Goal: Task Accomplishment & Management: Use online tool/utility

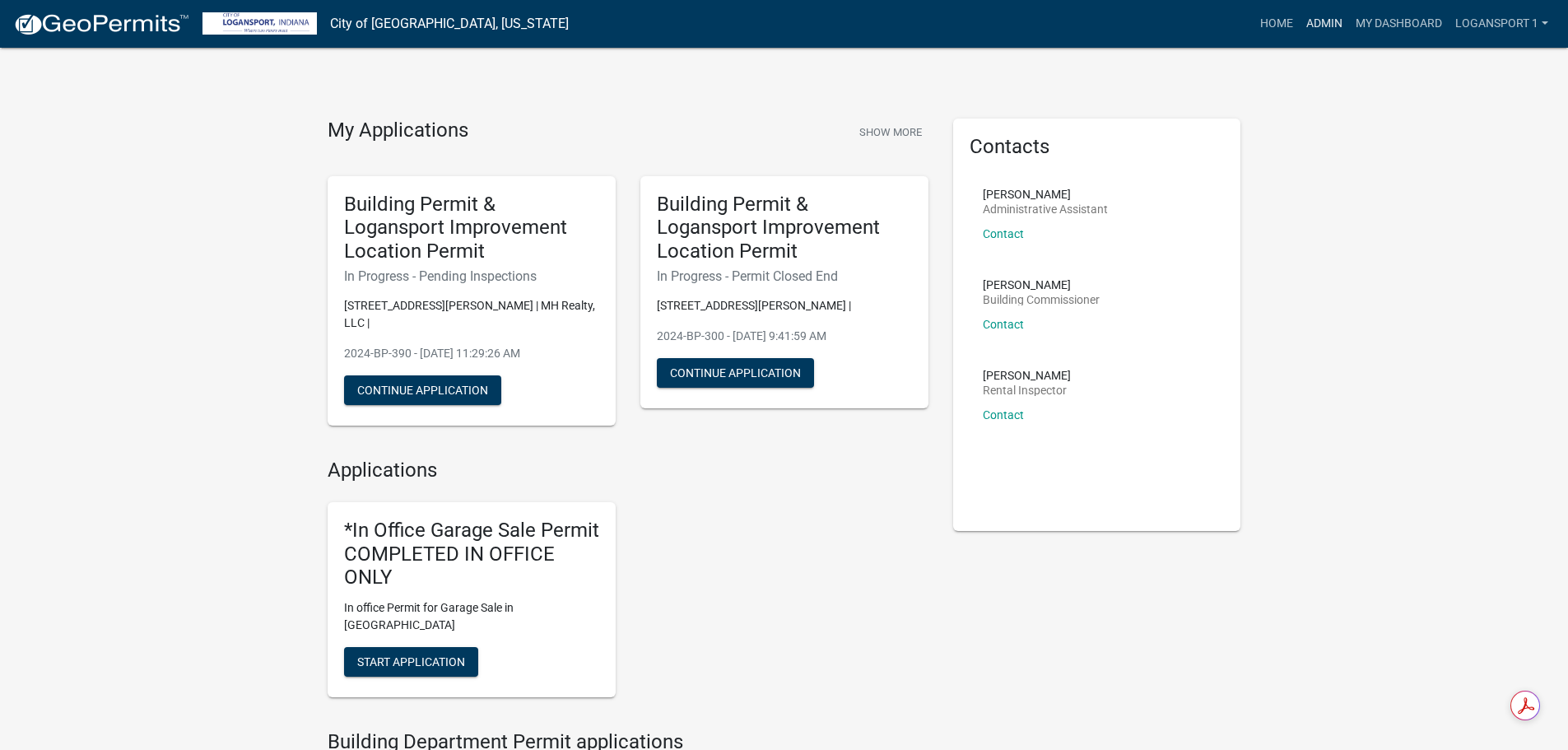
click at [1333, 21] on link "Admin" at bounding box center [1324, 24] width 50 height 31
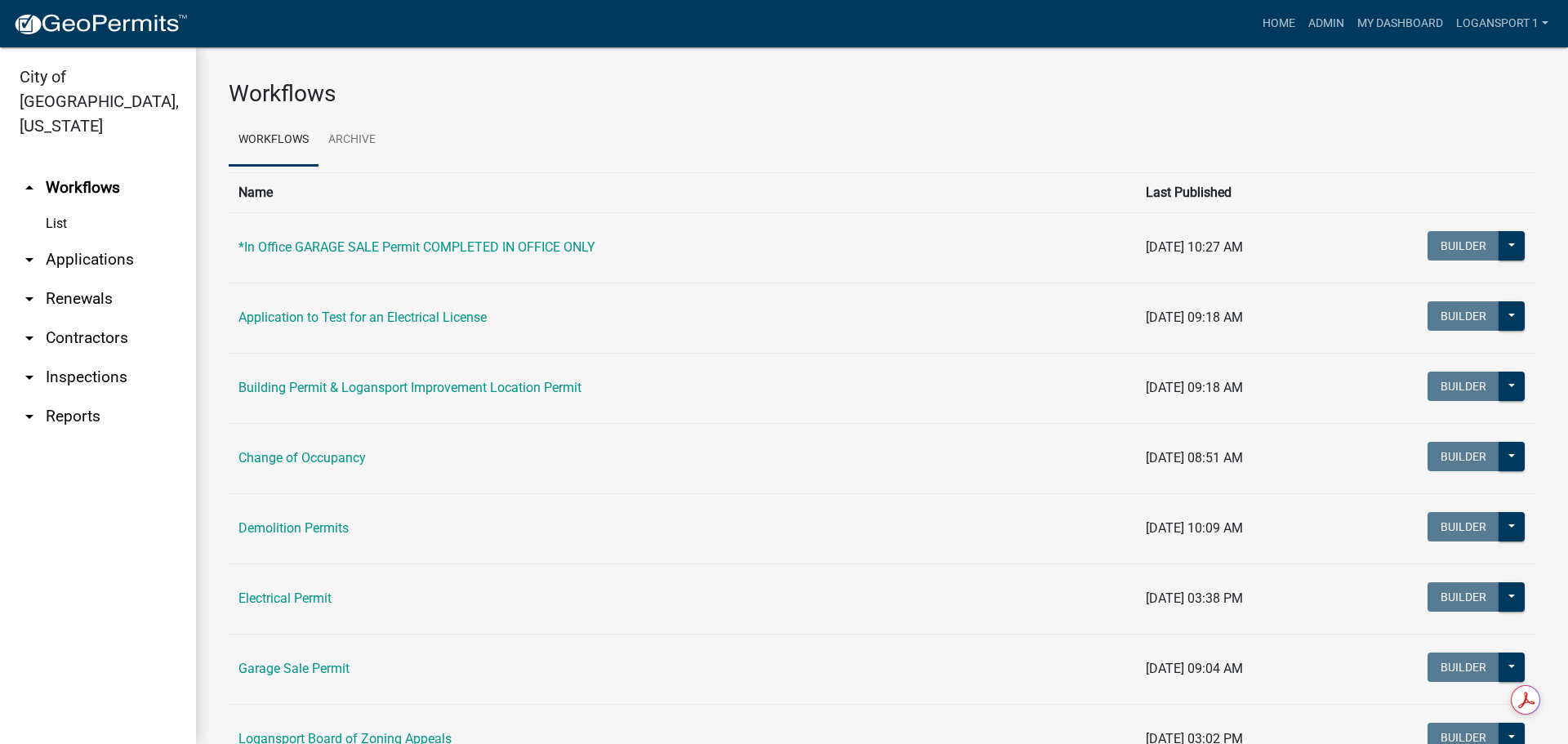
click at [89, 240] on link "arrow_drop_down Applications" at bounding box center [97, 260] width 196 height 39
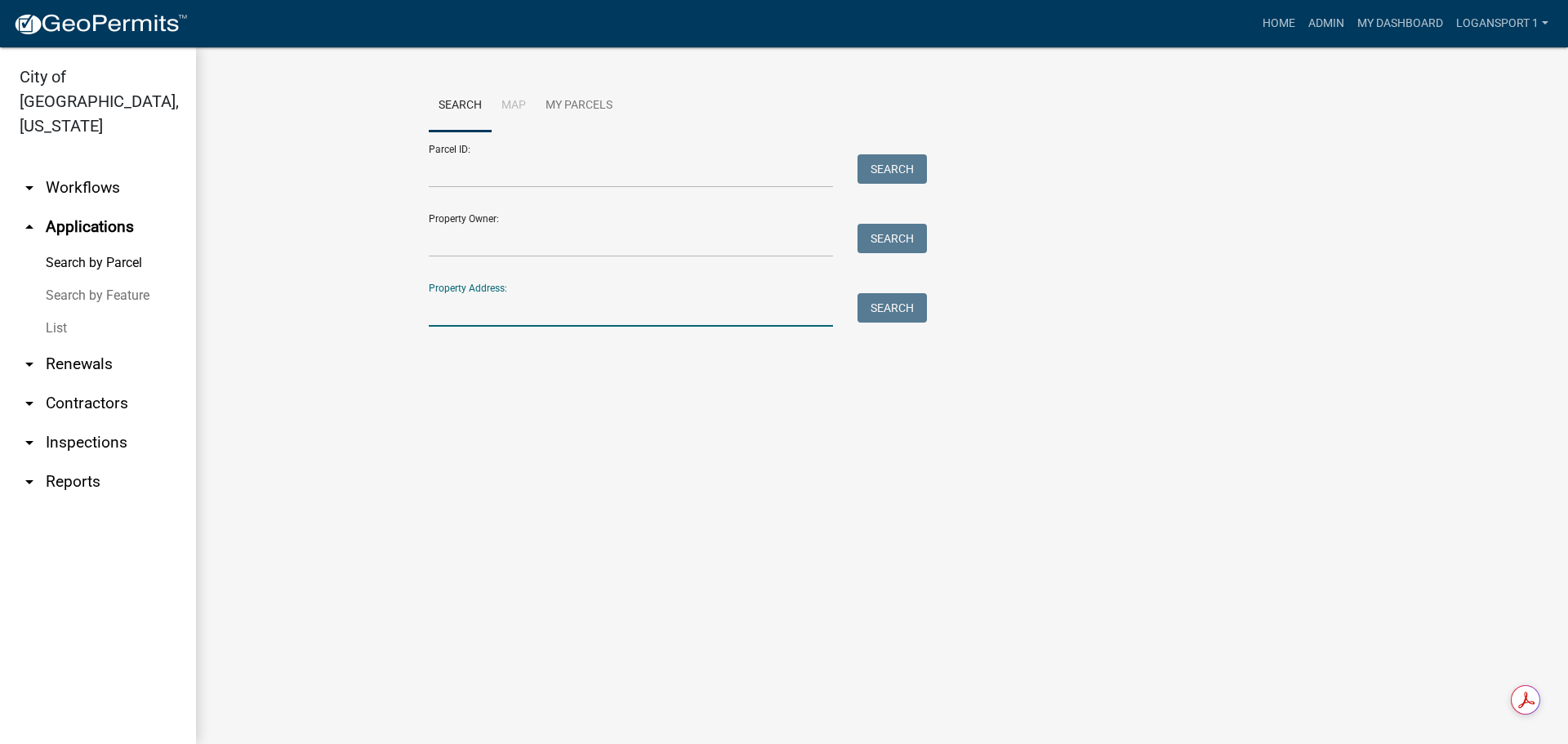
click at [578, 315] on input "Property Address:" at bounding box center [631, 310] width 405 height 34
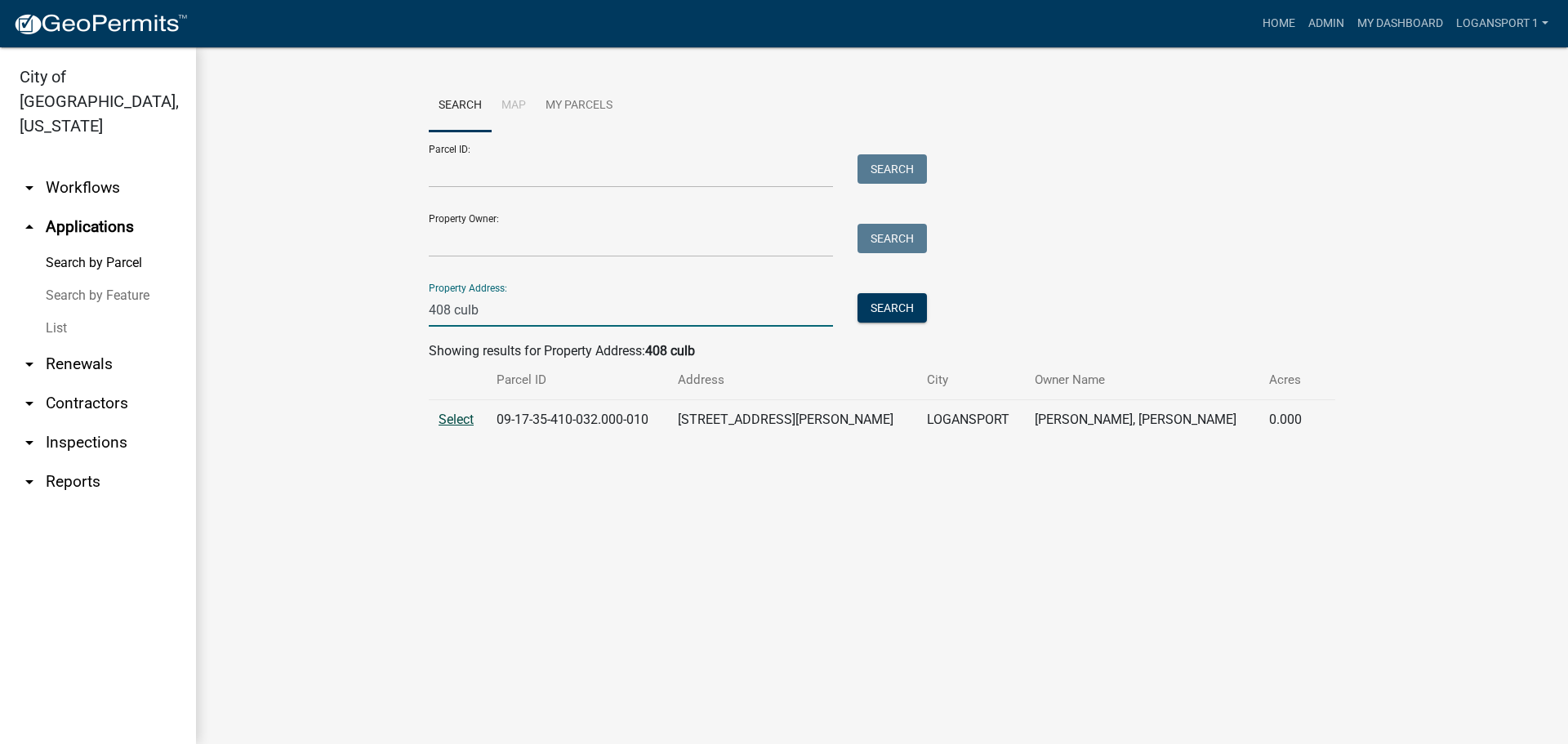
type input "408 culb"
click at [451, 415] on span "Select" at bounding box center [455, 420] width 35 height 16
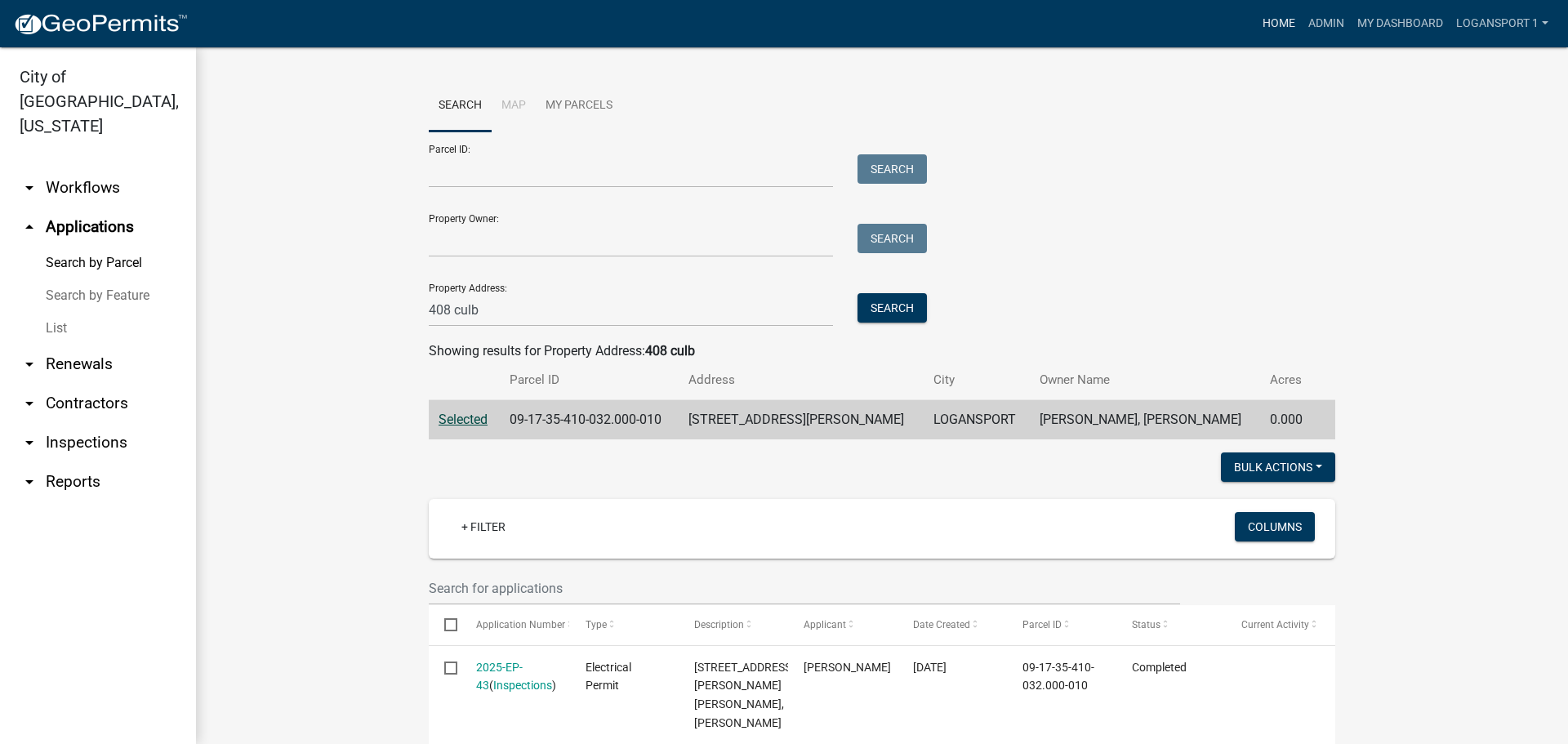
click at [1278, 27] on link "Home" at bounding box center [1279, 24] width 46 height 31
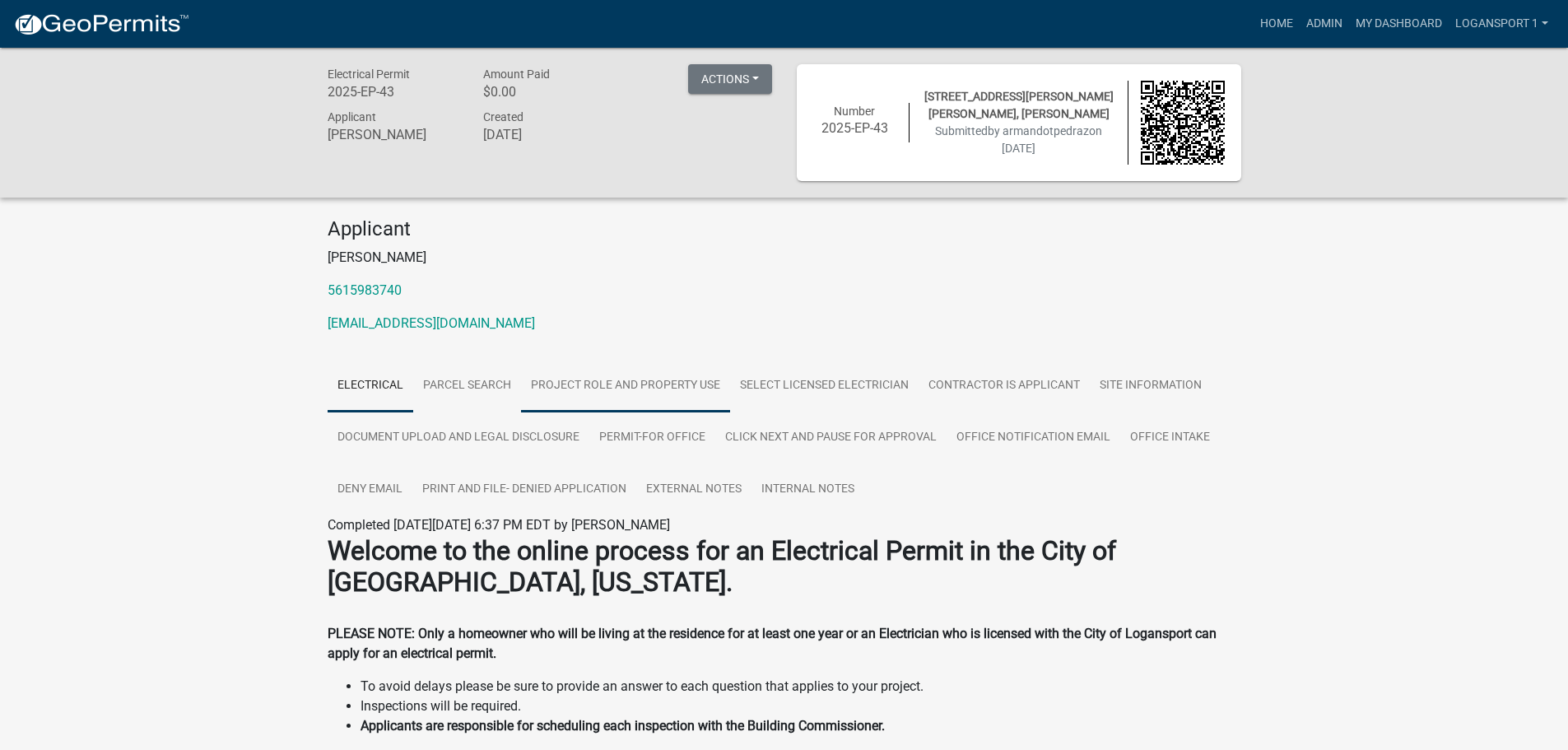
scroll to position [69, 0]
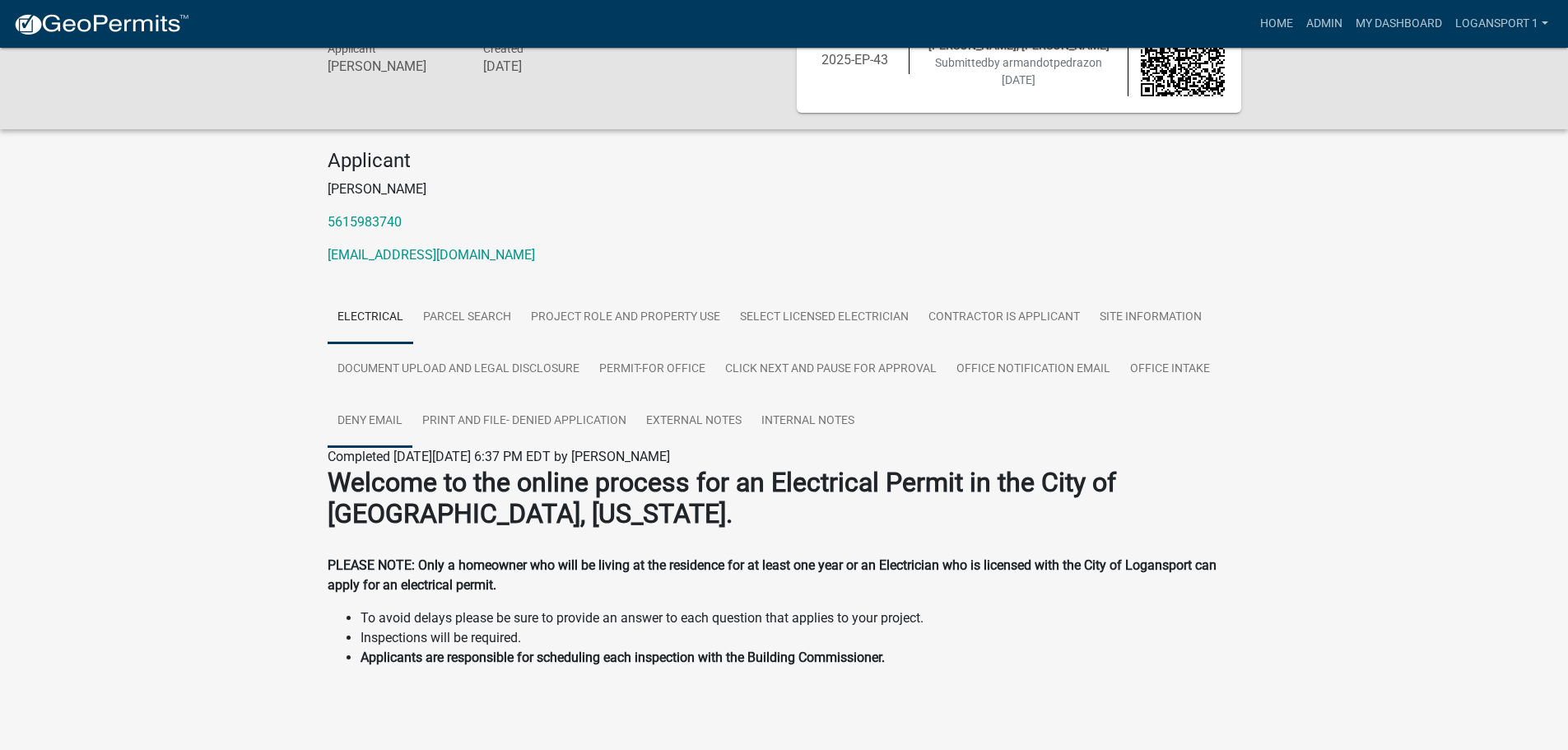
click at [343, 412] on link "Deny Email" at bounding box center [370, 422] width 85 height 53
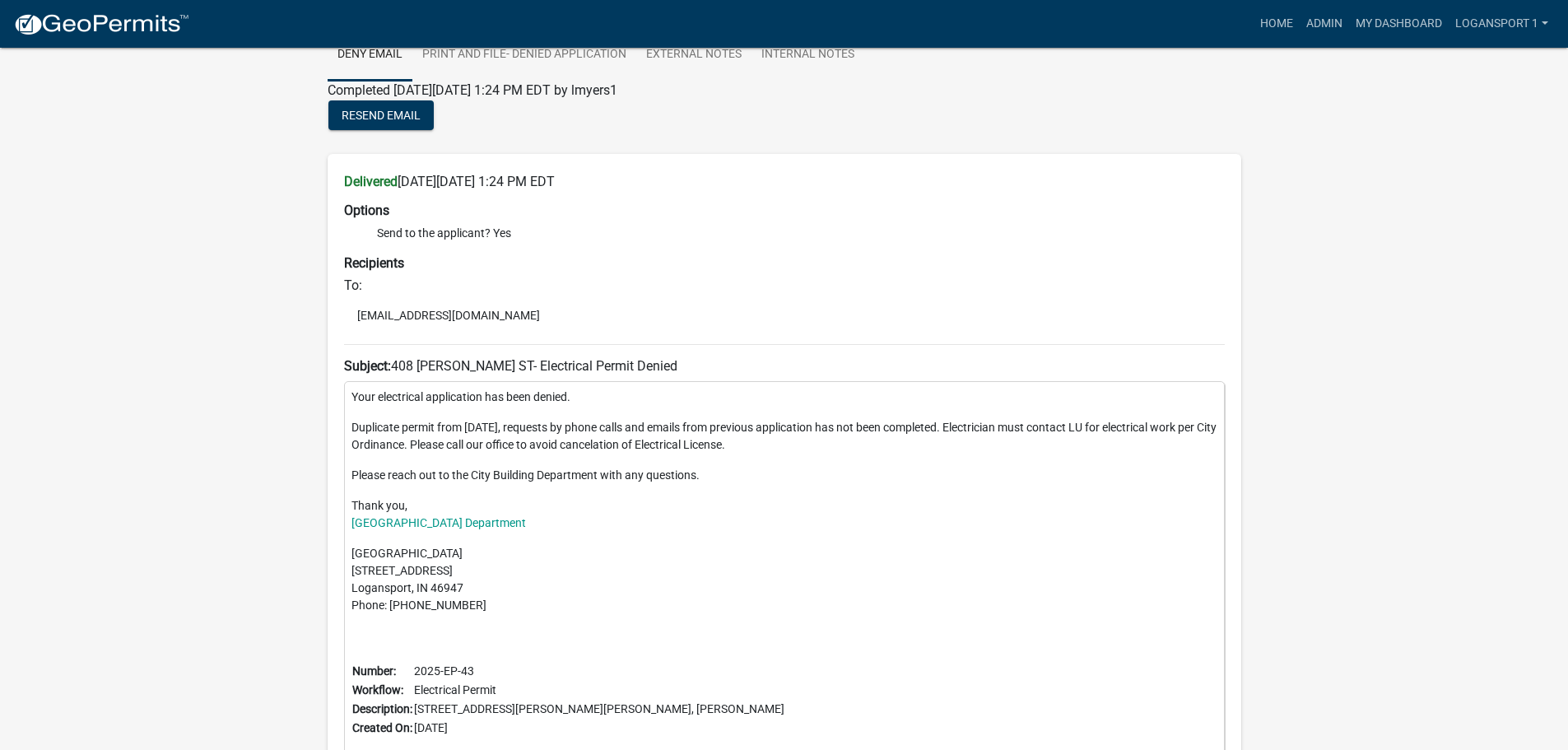
scroll to position [406, 0]
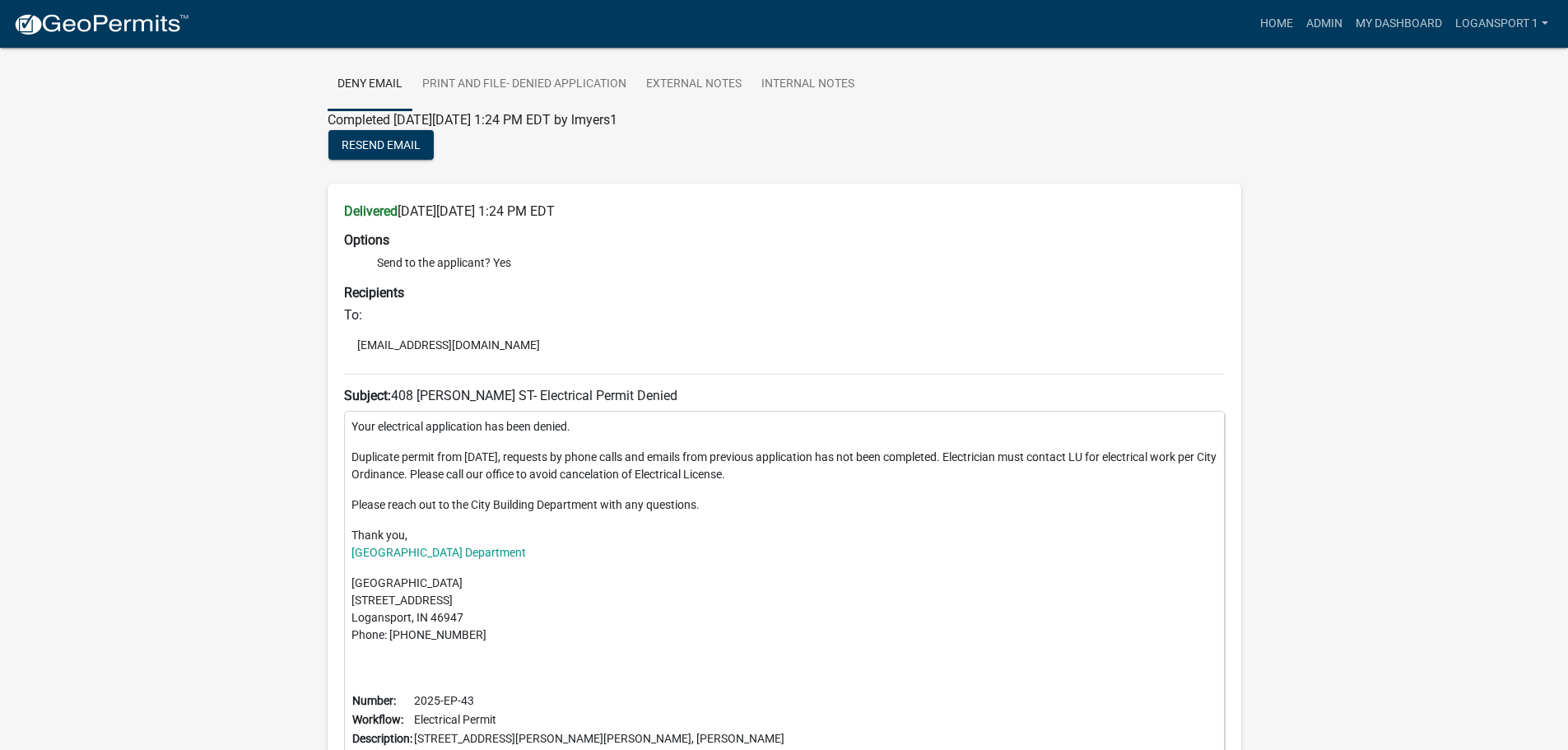
click at [679, 460] on p "Duplicate permit from May 1, 2025, requests by phone calls and emails from prev…" at bounding box center [784, 466] width 866 height 35
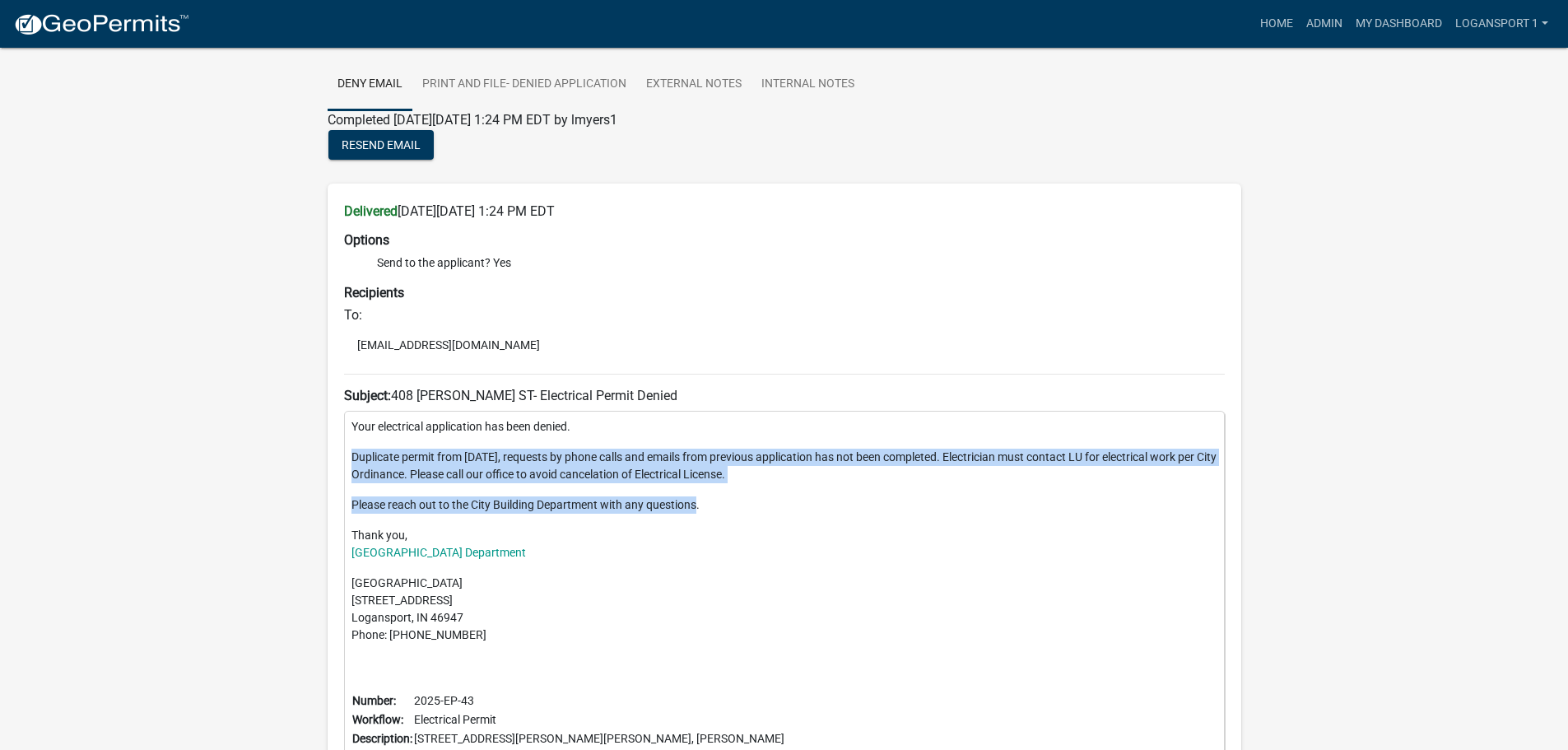
drag, startPoint x: 699, startPoint y: 501, endPoint x: 345, endPoint y: 459, distance: 356.5
click at [345, 459] on div "Your electrical application has been denied. Duplicate permit from May 1, 2025,…" at bounding box center [784, 610] width 881 height 399
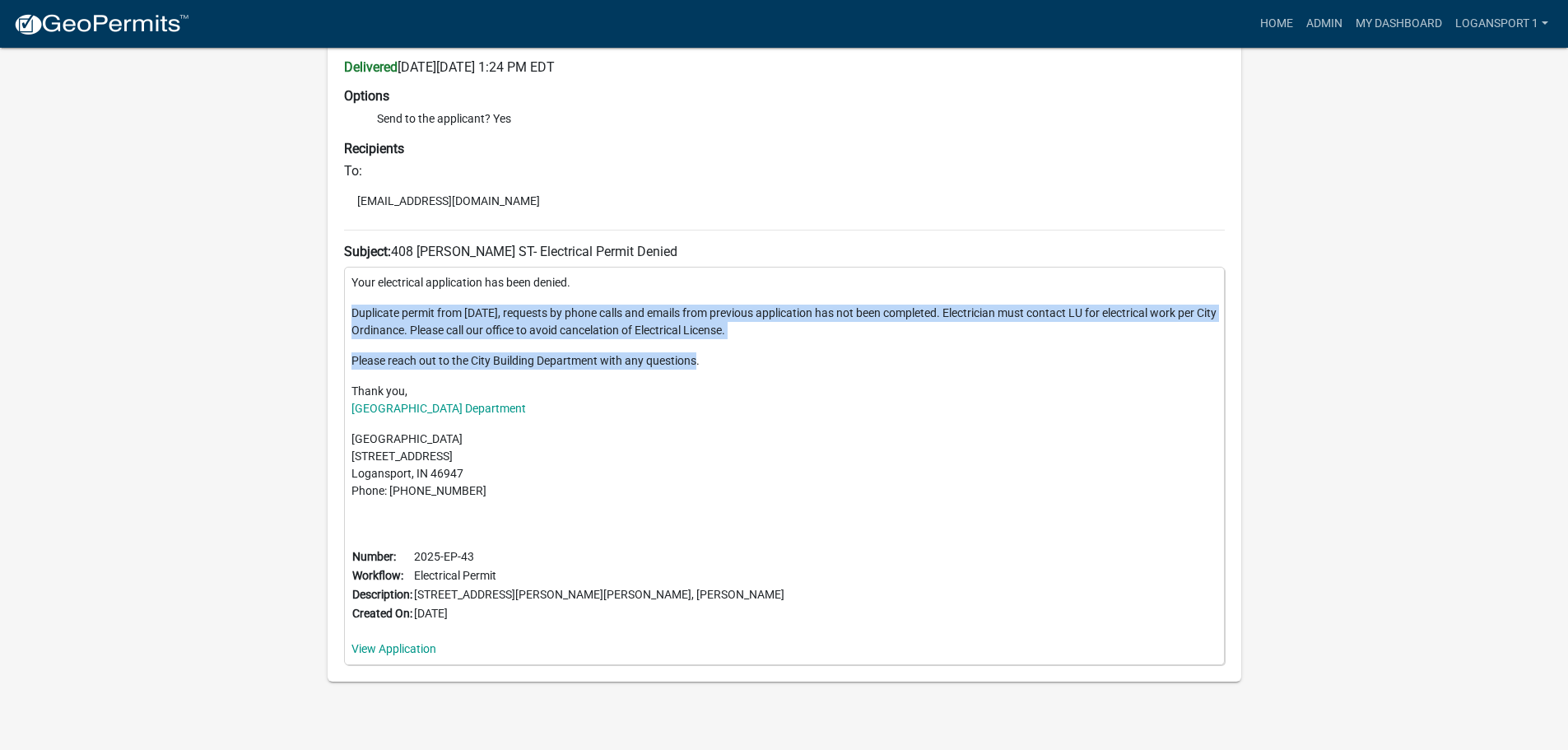
scroll to position [570, 0]
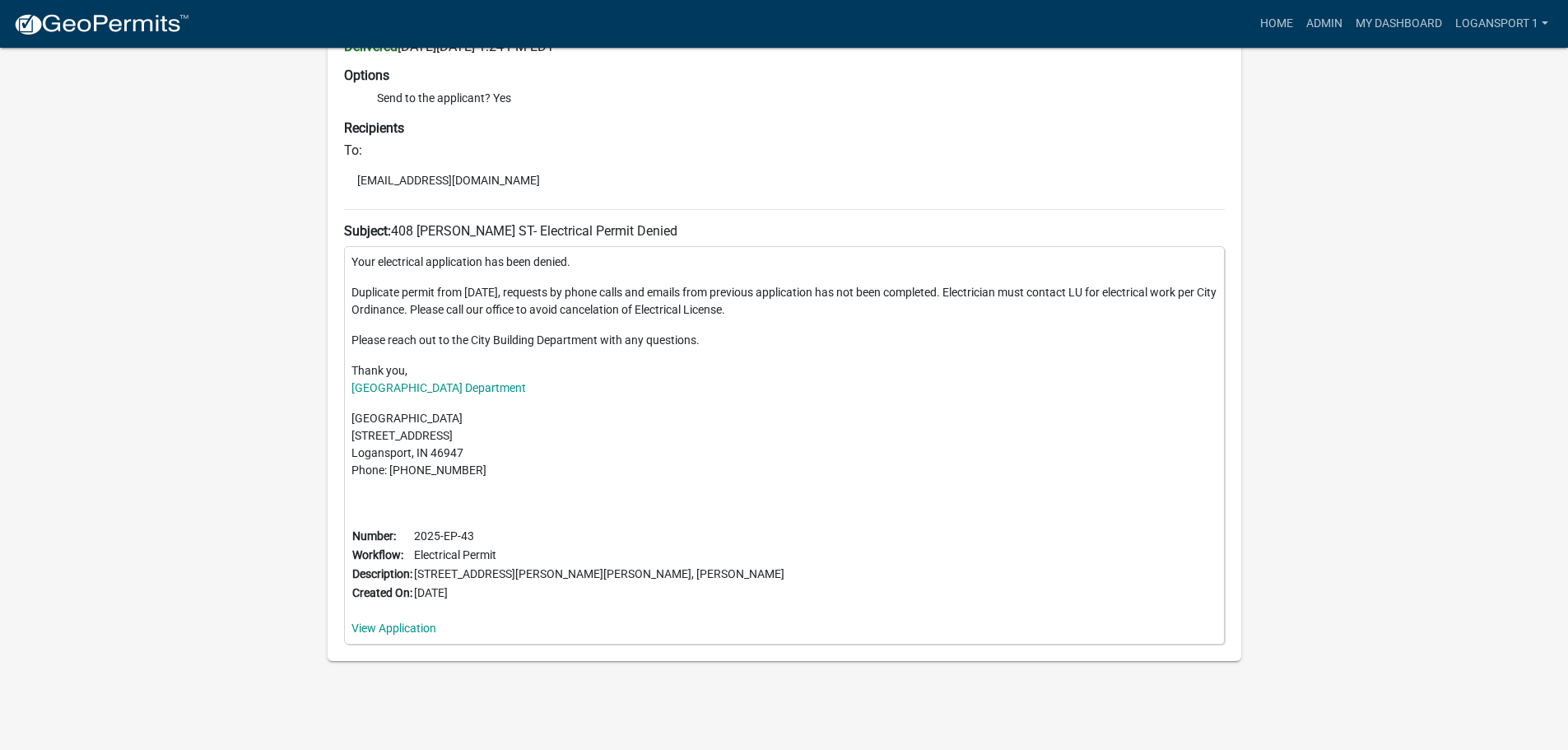
click at [585, 559] on td "Electrical Permit" at bounding box center [599, 555] width 372 height 19
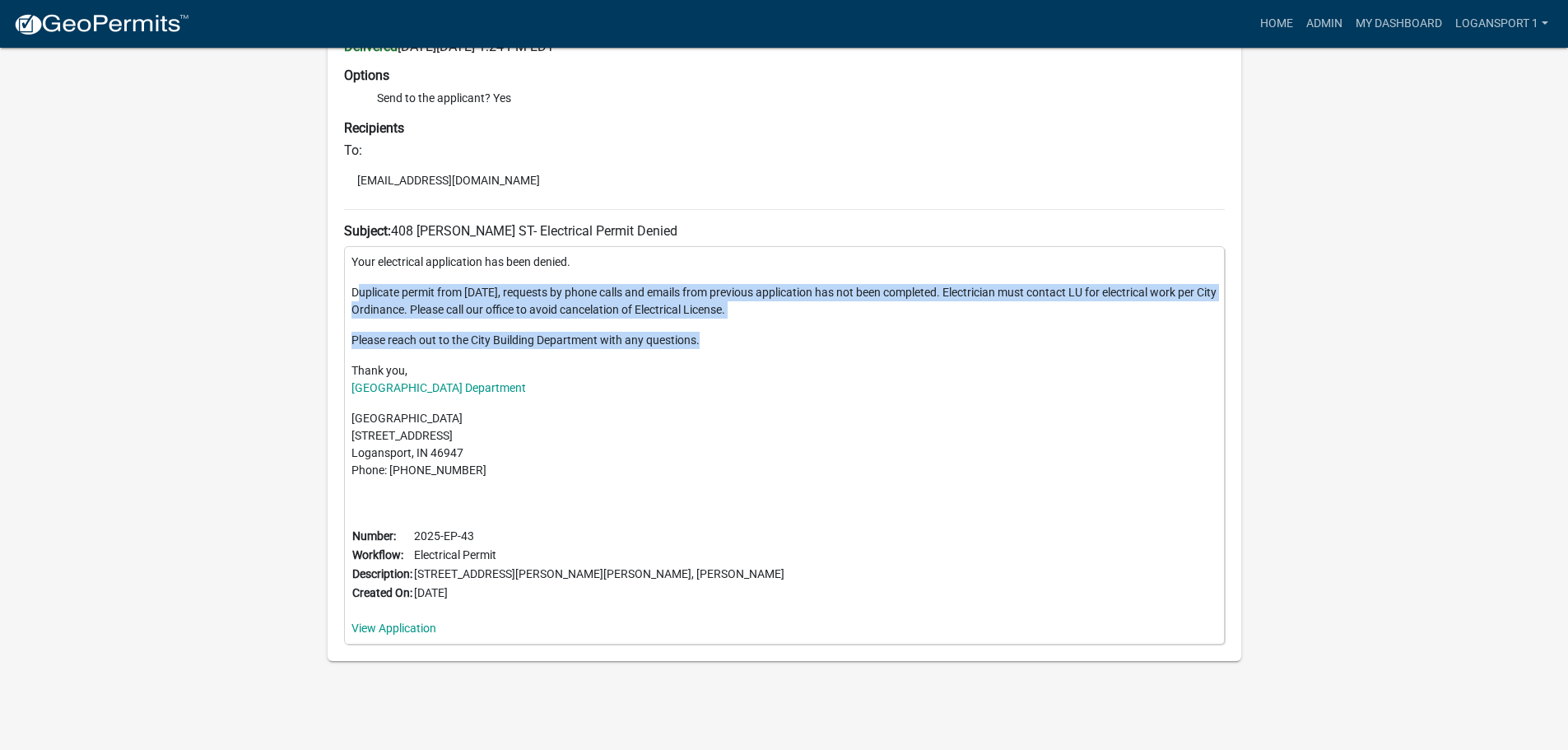
drag, startPoint x: 738, startPoint y: 335, endPoint x: 354, endPoint y: 288, distance: 386.9
click at [354, 288] on div "Your electrical application has been denied. Duplicate permit from May 1, 2025,…" at bounding box center [784, 445] width 881 height 399
click at [712, 343] on p "Please reach out to the City Building Department with any questions." at bounding box center [784, 340] width 866 height 17
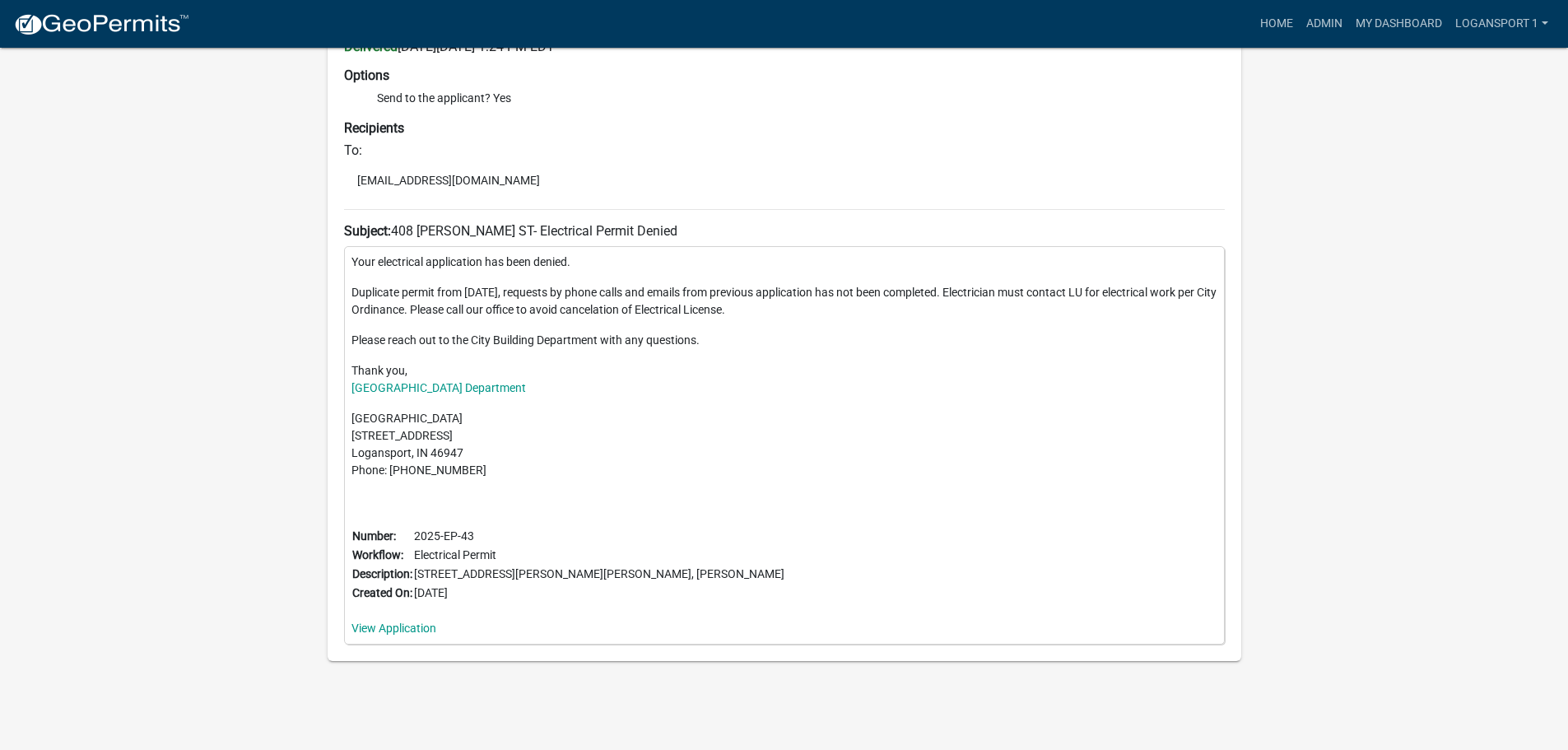
scroll to position [487, 0]
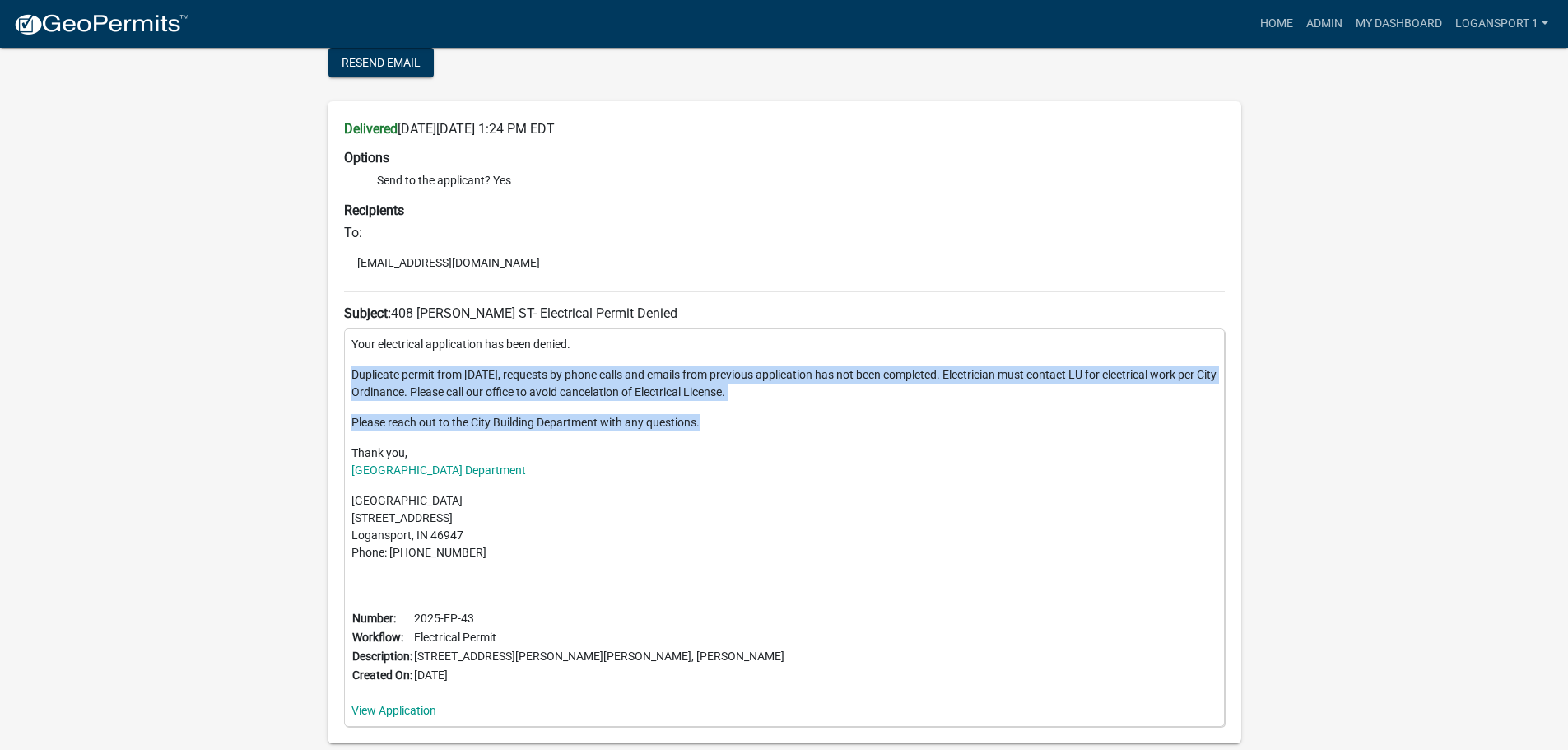
drag, startPoint x: 753, startPoint y: 411, endPoint x: 349, endPoint y: 374, distance: 405.7
click at [349, 374] on div "Your electrical application has been denied. Duplicate permit from May 1, 2025,…" at bounding box center [784, 528] width 881 height 399
click at [490, 387] on p "Duplicate permit from May 1, 2025, requests by phone calls and emails from prev…" at bounding box center [784, 384] width 866 height 35
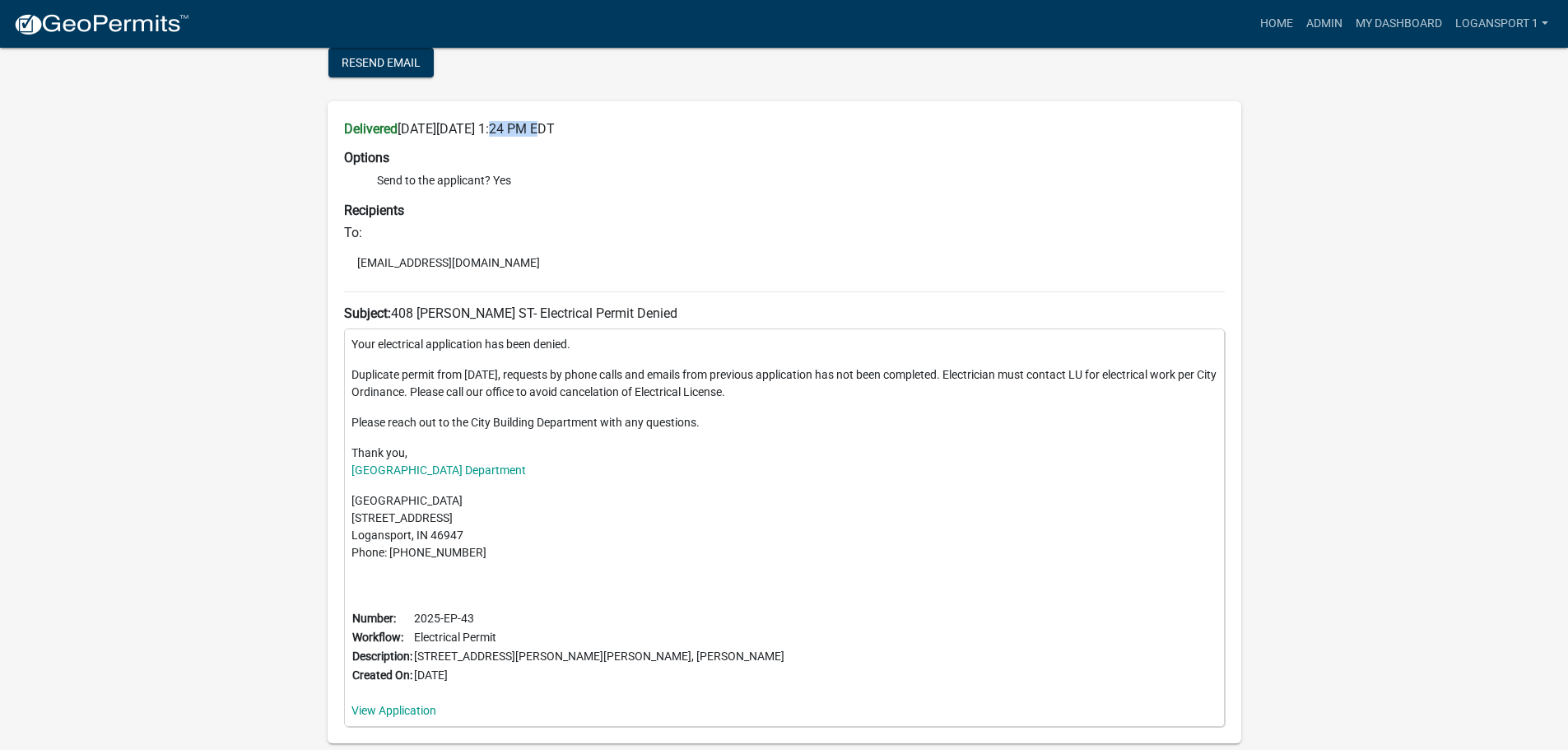
drag, startPoint x: 534, startPoint y: 129, endPoint x: 491, endPoint y: 135, distance: 43.4
click at [492, 131] on h6 "Delivered on Wednesday, June 4, 2025 at 1:24 PM EDT" at bounding box center [784, 129] width 881 height 16
click at [511, 426] on p "Please reach out to the City Building Department with any questions." at bounding box center [784, 423] width 866 height 17
drag, startPoint x: 982, startPoint y: 377, endPoint x: 1099, endPoint y: 382, distance: 117.1
click at [1099, 382] on p "Duplicate permit from May 1, 2025, requests by phone calls and emails from prev…" at bounding box center [784, 384] width 866 height 35
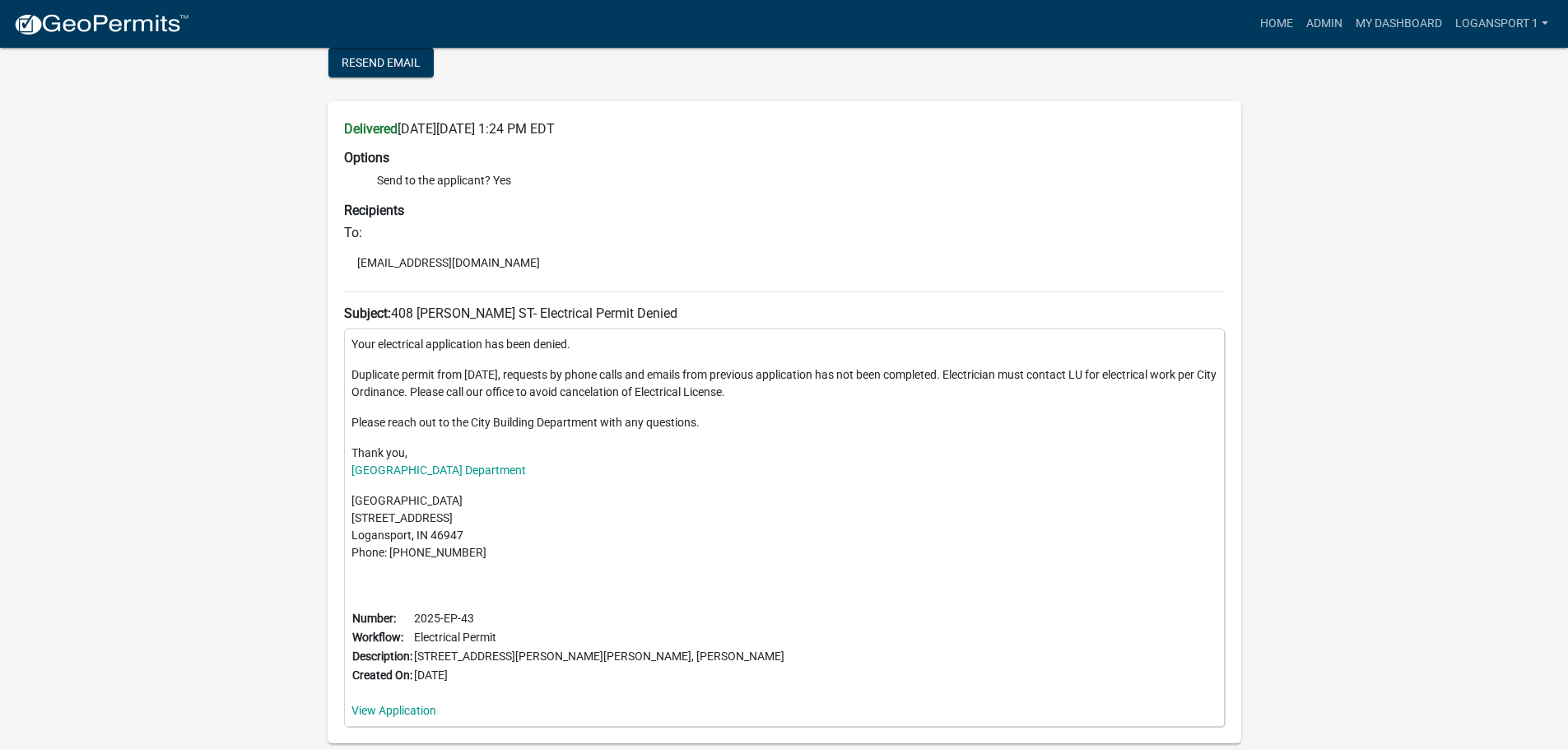
click at [1115, 377] on p "Duplicate permit from May 1, 2025, requests by phone calls and emails from prev…" at bounding box center [784, 384] width 866 height 35
drag, startPoint x: 762, startPoint y: 396, endPoint x: 623, endPoint y: 398, distance: 139.0
click at [623, 398] on p "Duplicate permit from May 1, 2025, requests by phone calls and emails from prev…" at bounding box center [784, 384] width 866 height 35
click at [649, 428] on p "Please reach out to the City Building Department with any questions." at bounding box center [784, 423] width 866 height 17
drag, startPoint x: 702, startPoint y: 420, endPoint x: 546, endPoint y: 429, distance: 156.3
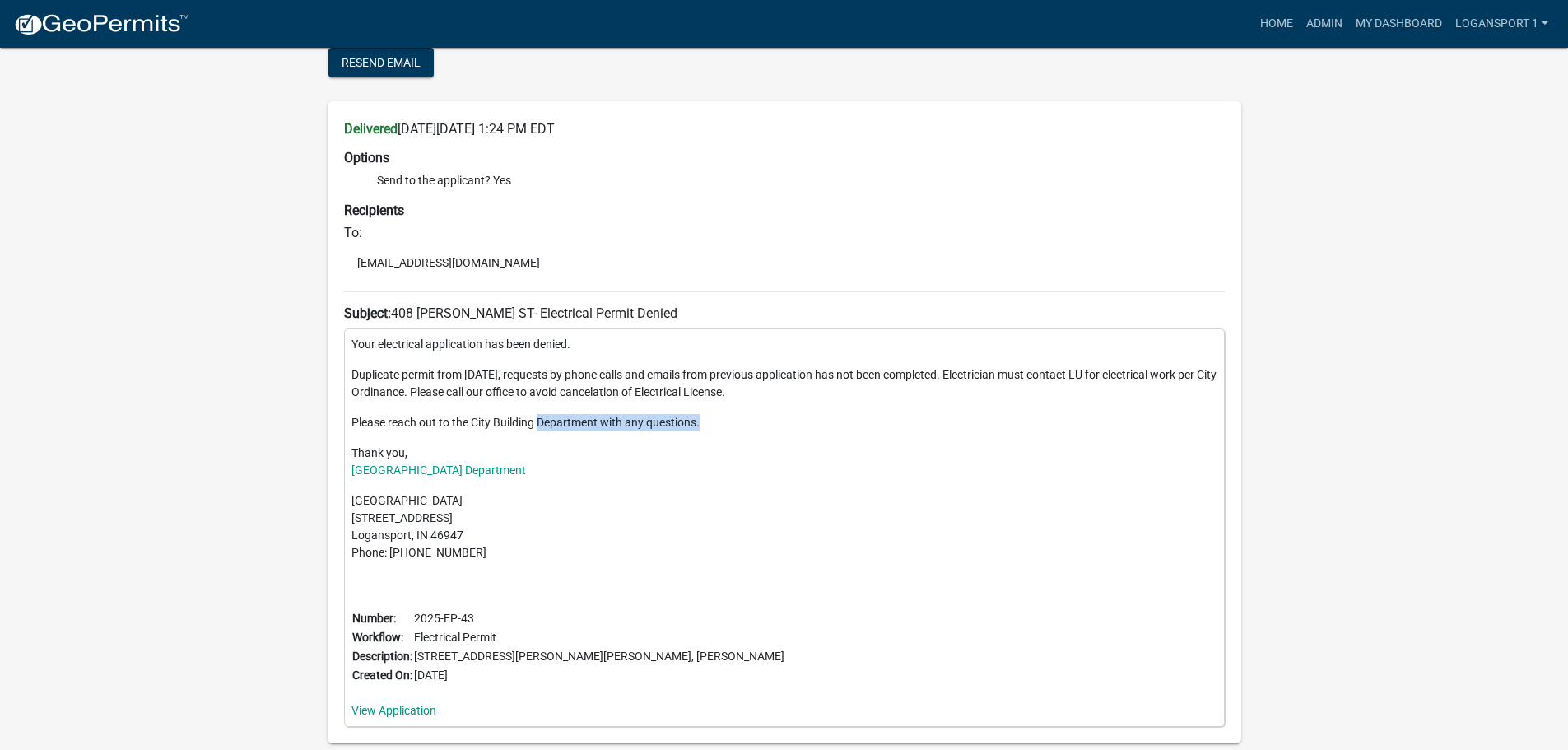
click at [538, 428] on p "Please reach out to the City Building Department with any questions." at bounding box center [784, 423] width 866 height 17
click at [652, 407] on div "Your electrical application has been denied. Duplicate permit from May 1, 2025,…" at bounding box center [784, 528] width 881 height 399
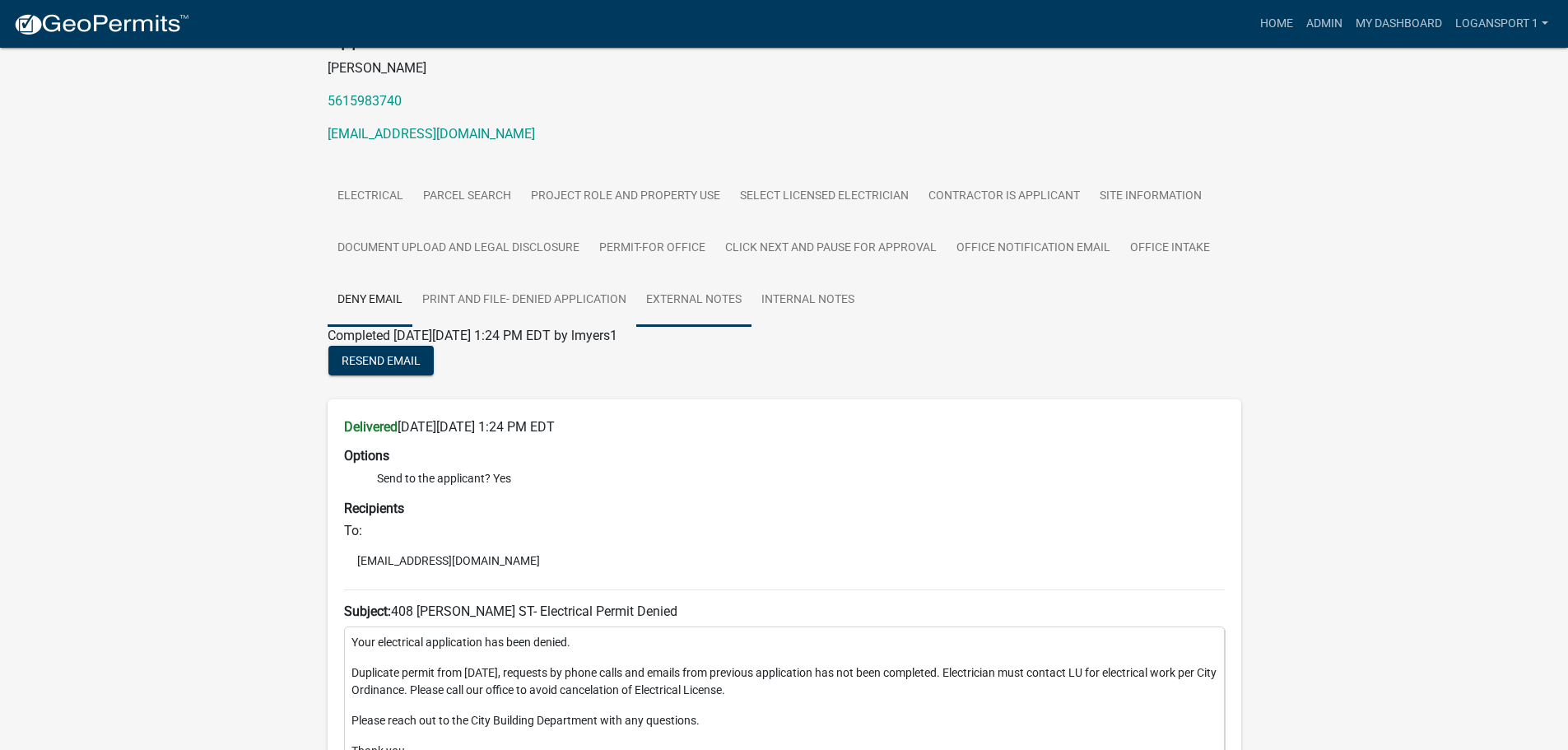
scroll to position [158, 0]
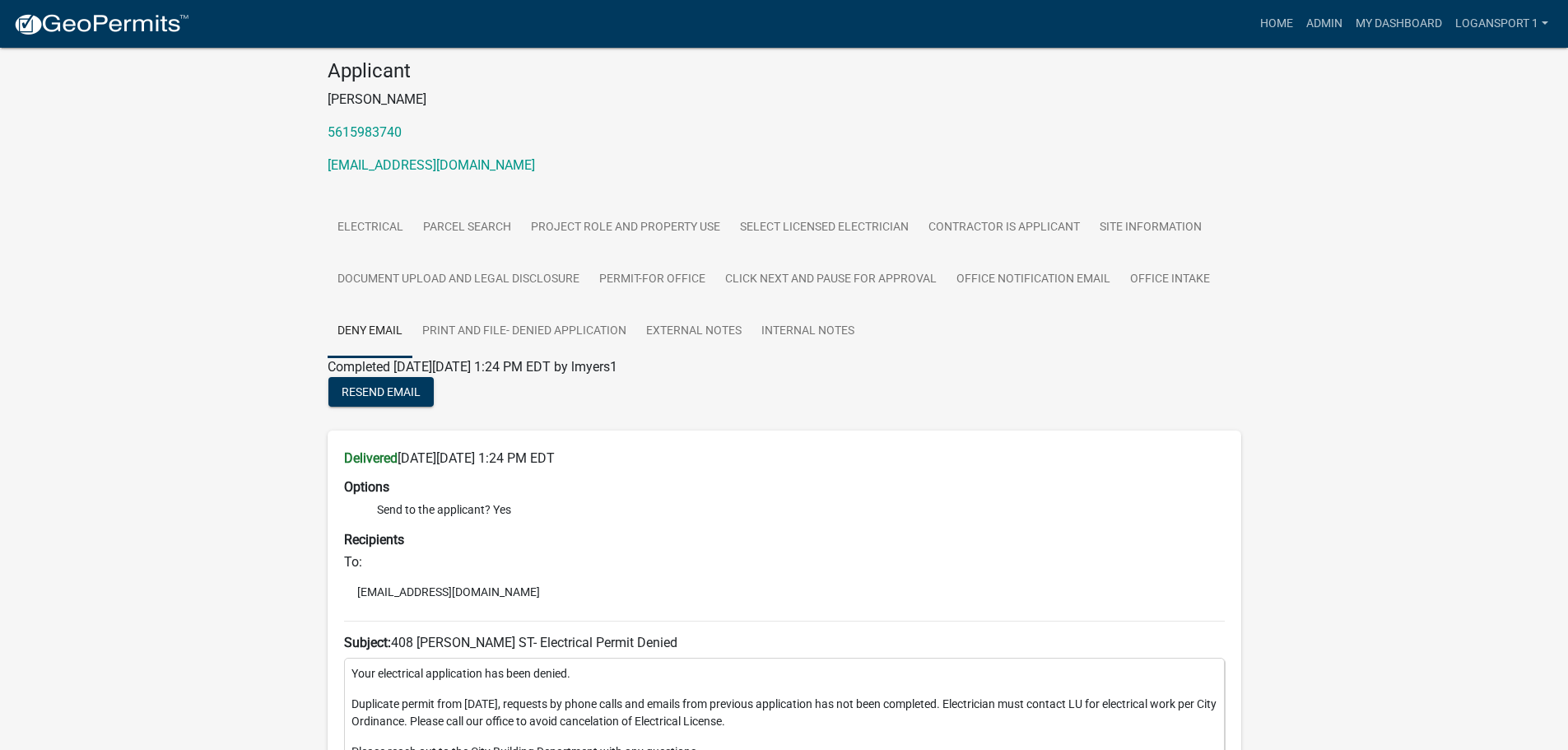
click at [950, 359] on div "Completed On Wednesday, June 4, 2025 at 1:24 PM EDT by lmyers1" at bounding box center [784, 368] width 914 height 20
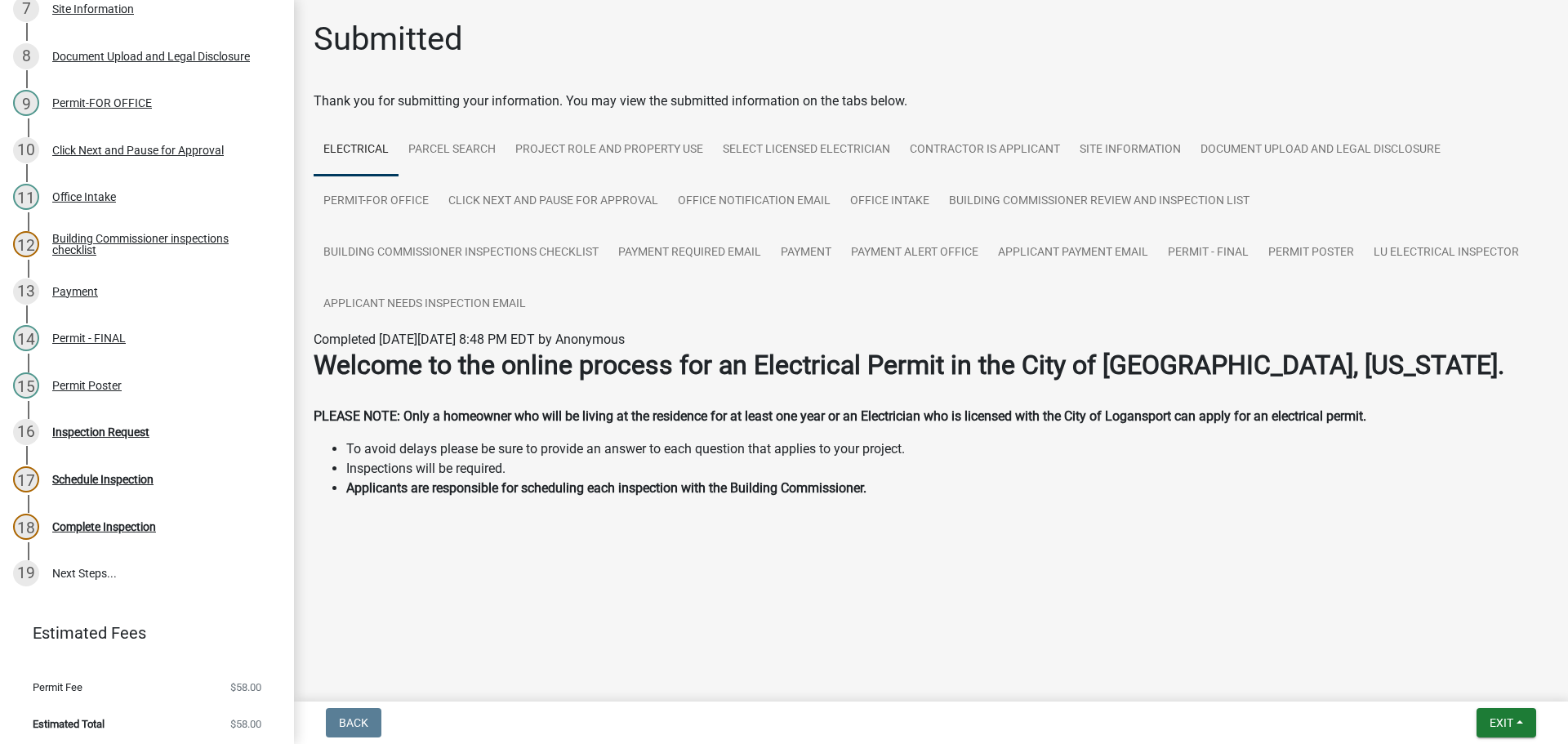
scroll to position [515, 0]
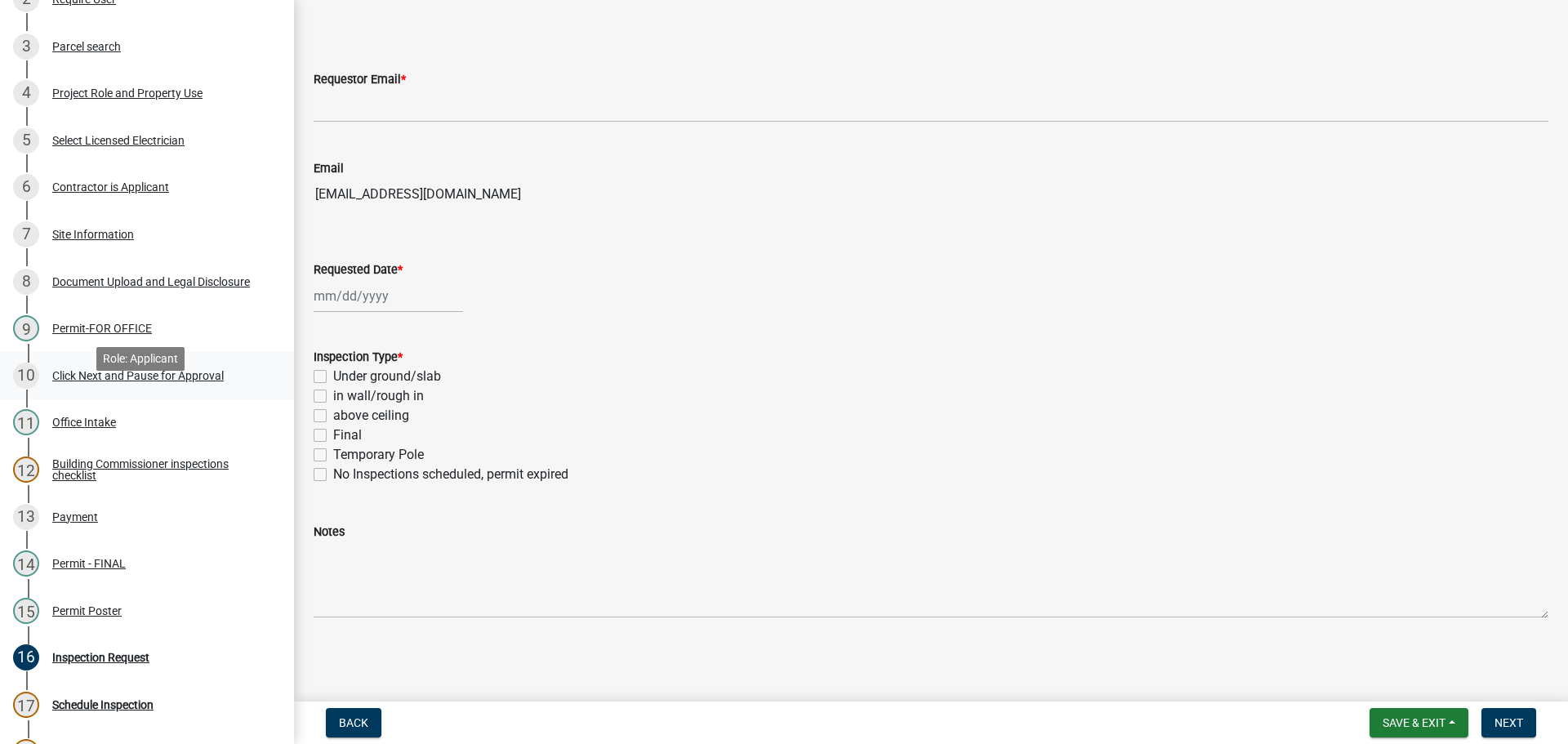
scroll to position [327, 0]
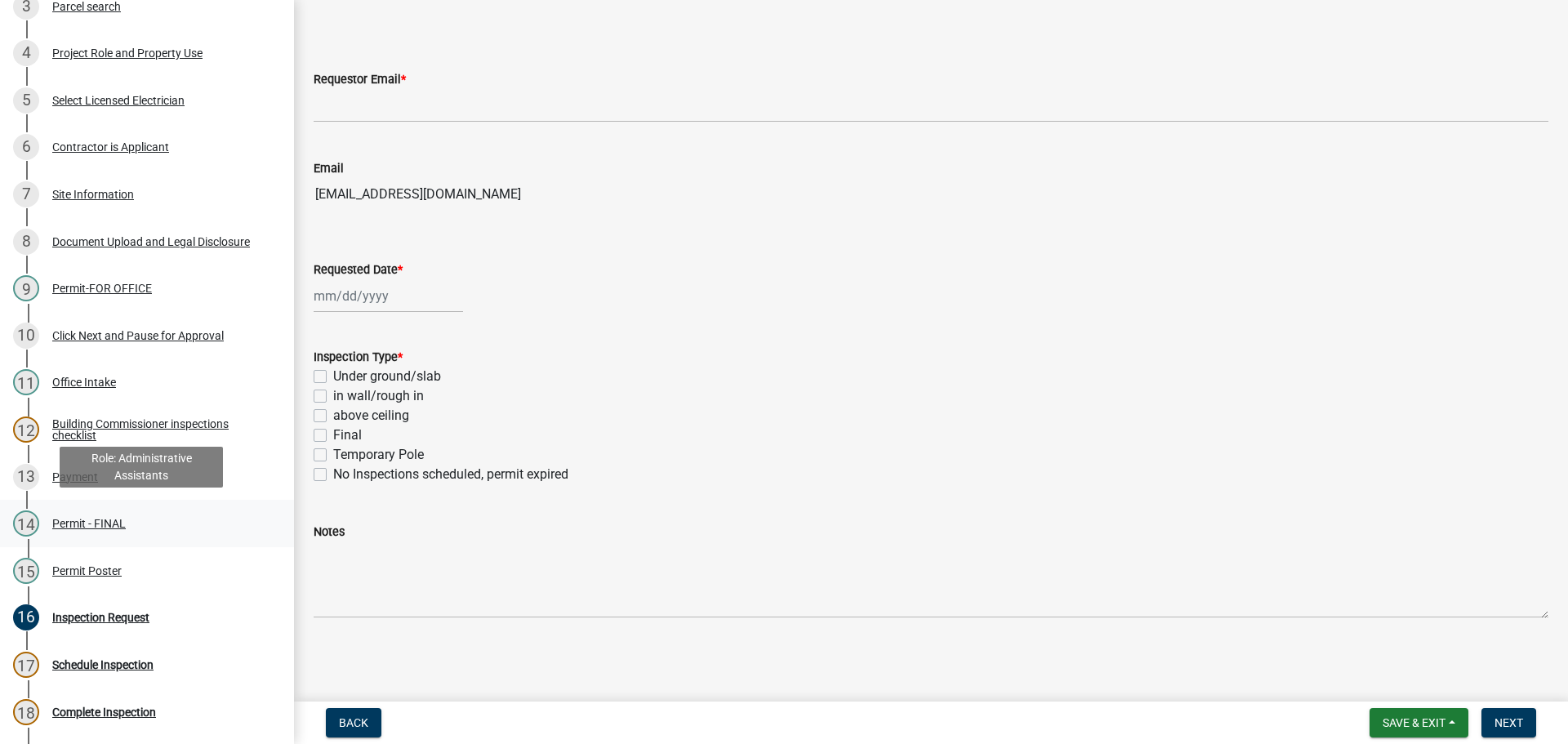
click at [104, 518] on div "Permit - FINAL" at bounding box center [89, 524] width 74 height 11
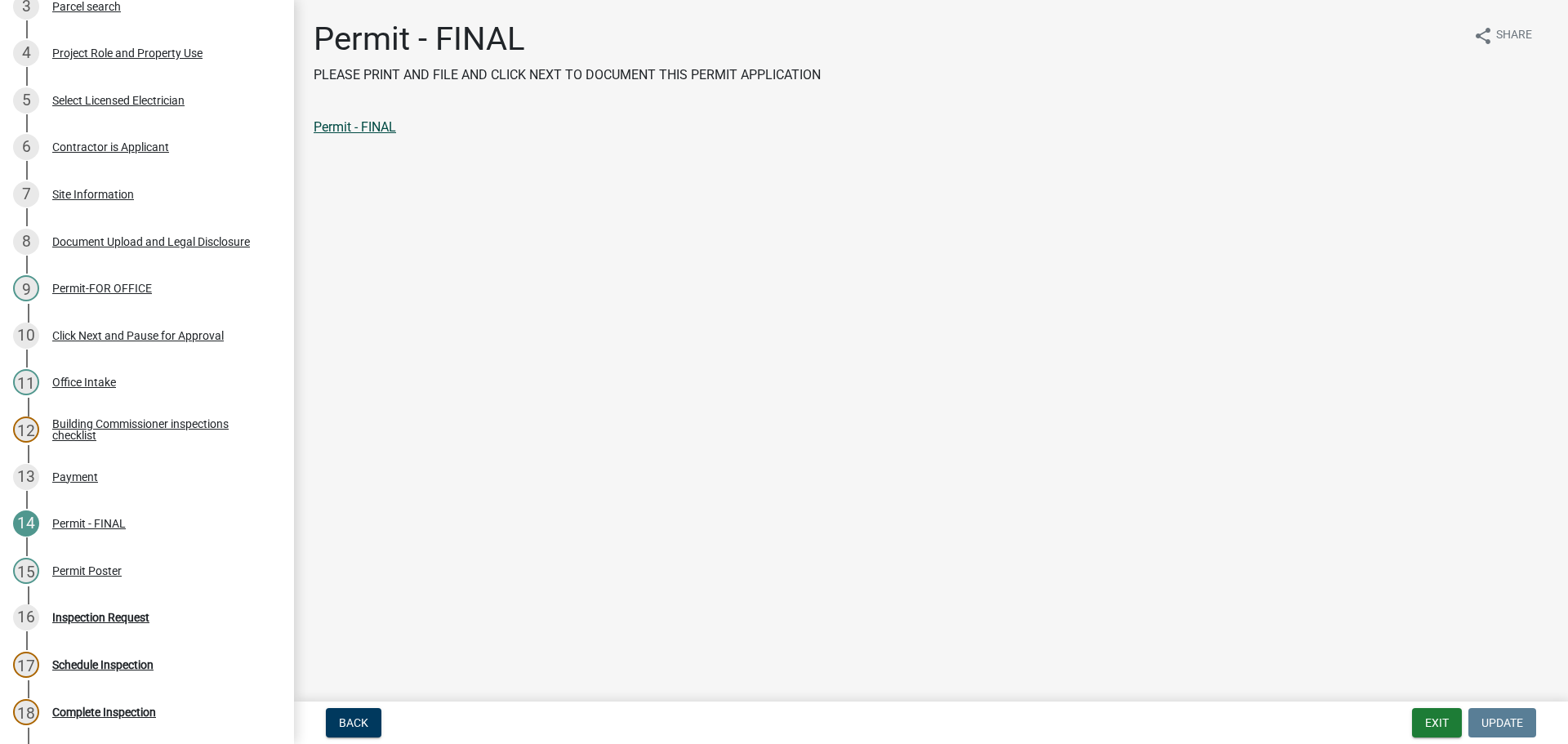
click at [369, 123] on link "Permit - FINAL" at bounding box center [355, 127] width 83 height 16
